Goal: Transaction & Acquisition: Purchase product/service

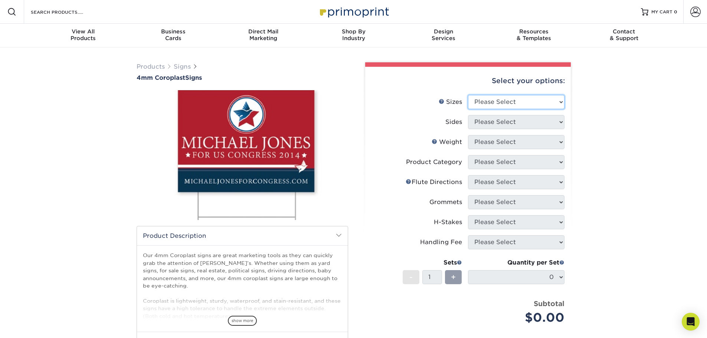
click at [507, 102] on select "Please Select 12" x 18" 18" x 24" 24" x 24" 24" x 36"" at bounding box center [516, 102] width 97 height 14
select select "18.00x24.00"
click at [468, 95] on select "Please Select 12" x 18" 18" x 24" 24" x 24" 24" x 36"" at bounding box center [516, 102] width 97 height 14
click at [503, 104] on select "Please Select 12" x 18" 18" x 24" 24" x 24" 24" x 36"" at bounding box center [516, 102] width 97 height 14
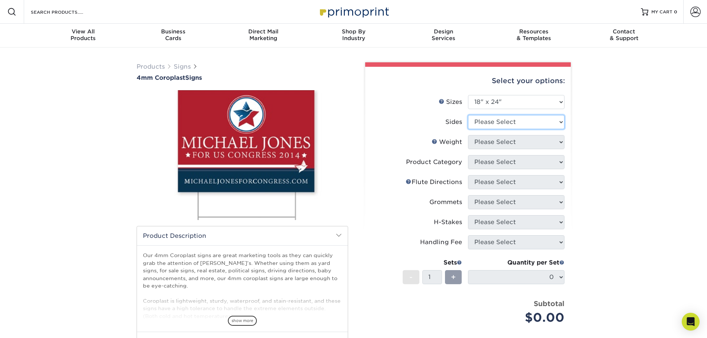
click at [497, 125] on select "Please Select Print Both Sides Print Front Only" at bounding box center [516, 122] width 97 height 14
select select "32d3c223-f82c-492b-b915-ba065a00862f"
click at [468, 115] on select "Please Select Print Both Sides Print Front Only" at bounding box center [516, 122] width 97 height 14
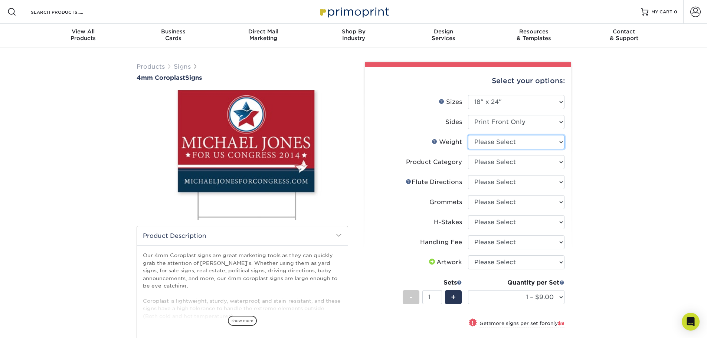
click at [508, 140] on select "Please Select 4CORO" at bounding box center [516, 142] width 97 height 14
select select "4CORO"
click at [468, 135] on select "Please Select 4CORO" at bounding box center [516, 142] width 97 height 14
